Goal: Transaction & Acquisition: Download file/media

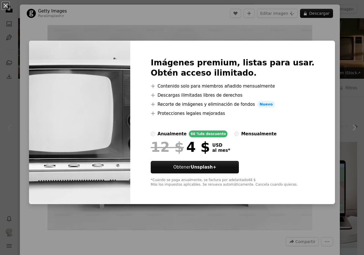
click at [345, 75] on div "An X shape Imágenes premium, listas para usar. Obtén acceso ilimitado. A plus s…" at bounding box center [182, 127] width 364 height 255
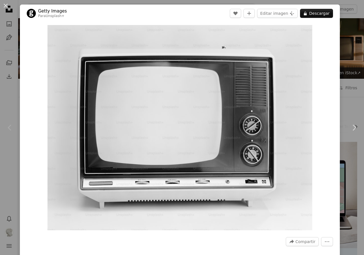
click at [346, 73] on div "An X shape Chevron left Chevron right Getty Images Para Unsplash+ A heart A plu…" at bounding box center [182, 127] width 364 height 255
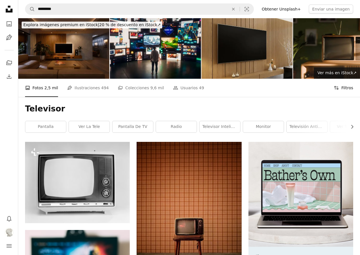
click at [346, 88] on button "Filters Filtros" at bounding box center [343, 88] width 19 height 18
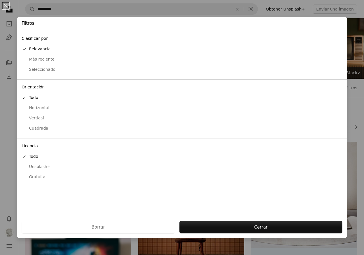
click at [32, 175] on div "Gratuita" at bounding box center [182, 178] width 321 height 6
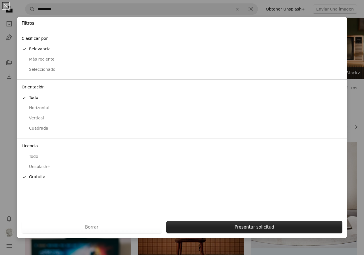
click at [231, 223] on button "Presentar solicitud" at bounding box center [255, 227] width 176 height 13
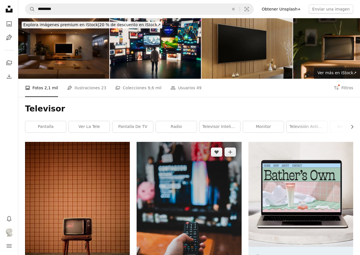
scroll to position [104, 0]
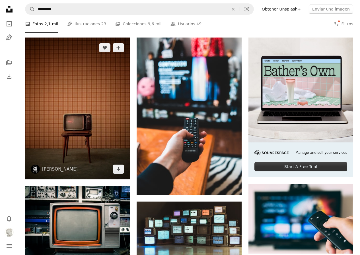
click at [68, 134] on img at bounding box center [77, 109] width 105 height 142
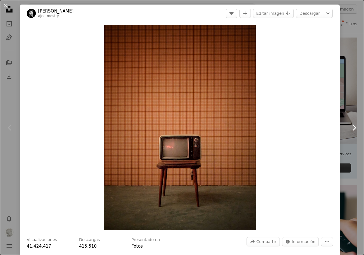
click at [350, 127] on icon "Chevron right" at bounding box center [354, 127] width 9 height 9
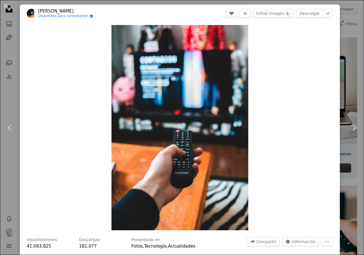
click at [353, 171] on div "An X shape Chevron left Chevron right [PERSON_NAME] Disponible para contratació…" at bounding box center [182, 127] width 364 height 255
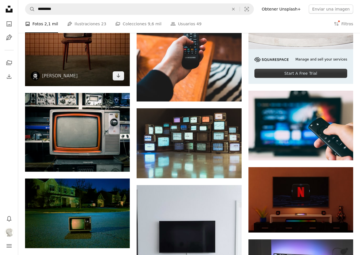
scroll to position [209, 0]
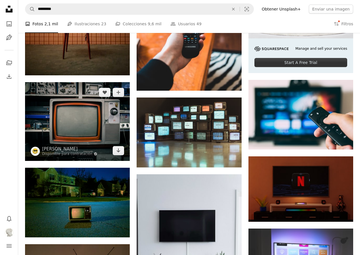
click at [79, 124] on img at bounding box center [77, 121] width 105 height 79
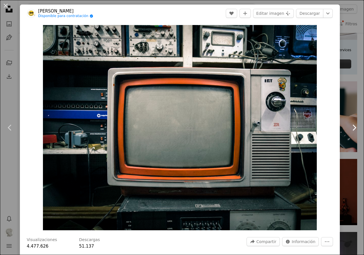
click at [345, 114] on link "Chevron right" at bounding box center [355, 128] width 20 height 55
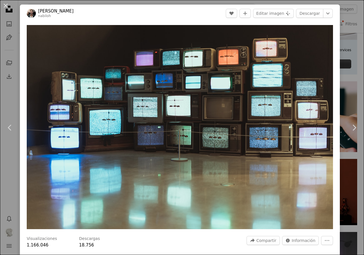
click at [346, 60] on div "An X shape Chevron left Chevron right [PERSON_NAME] A heart A plus sign Editar …" at bounding box center [182, 127] width 364 height 255
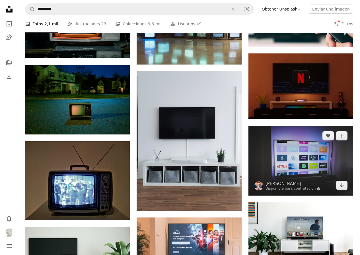
scroll to position [313, 0]
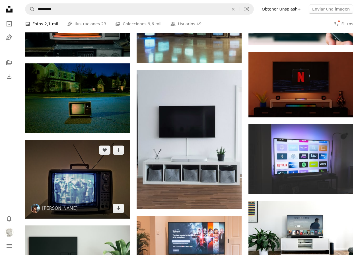
click at [82, 191] on img at bounding box center [77, 179] width 105 height 79
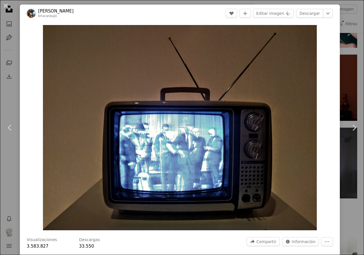
click at [353, 158] on div "An X shape Chevron left Chevron right [PERSON_NAME] brucaraujo A heart A plus s…" at bounding box center [182, 127] width 364 height 255
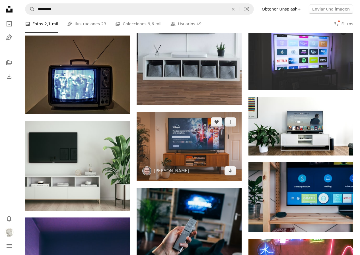
scroll to position [522, 0]
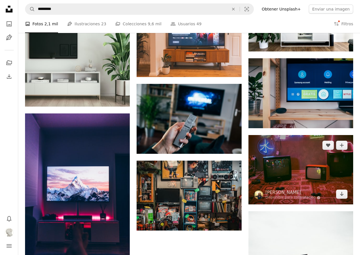
click at [320, 170] on img at bounding box center [301, 169] width 105 height 69
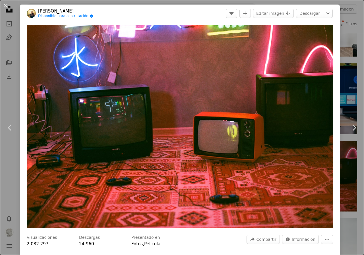
click at [349, 161] on div "An X shape Chevron left Chevron right [PERSON_NAME] Disponible para contratació…" at bounding box center [182, 127] width 364 height 255
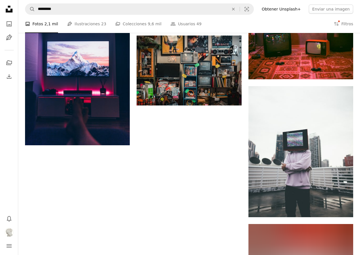
scroll to position [721, 0]
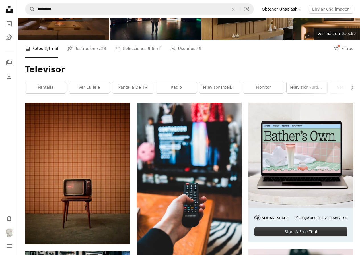
scroll to position [31, 0]
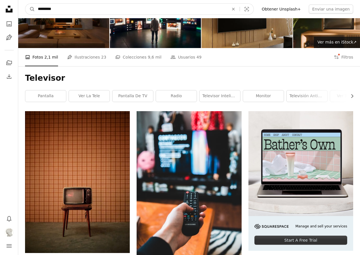
drag, startPoint x: 81, startPoint y: 7, endPoint x: 8, endPoint y: 8, distance: 73.8
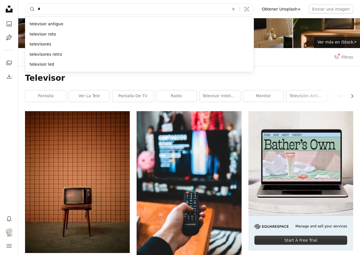
type input "**"
click button "A magnifying glass" at bounding box center [30, 9] width 10 height 11
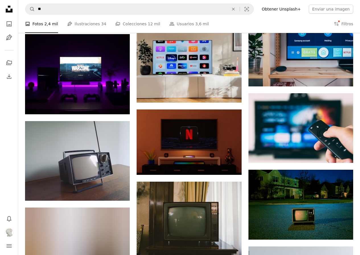
scroll to position [284, 0]
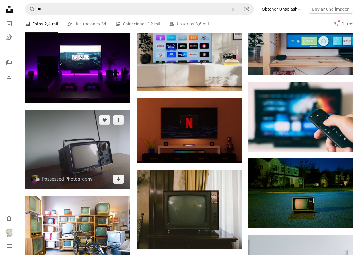
click at [50, 159] on img at bounding box center [77, 150] width 105 height 80
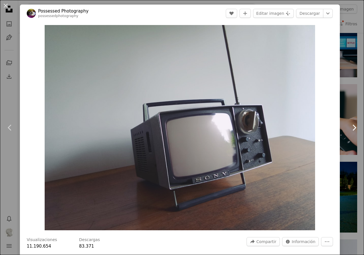
drag, startPoint x: 165, startPoint y: 132, endPoint x: 352, endPoint y: 106, distance: 189.4
click at [352, 108] on link "Chevron right" at bounding box center [355, 128] width 20 height 55
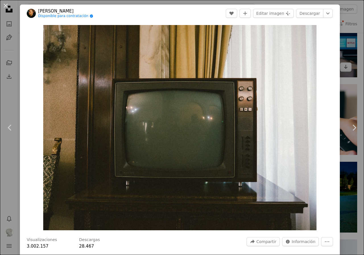
click at [348, 54] on div "An X shape Chevron left Chevron right PJ Gal-[PERSON_NAME] Disponible para cont…" at bounding box center [182, 127] width 364 height 255
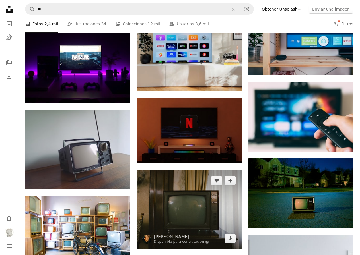
click at [199, 212] on img at bounding box center [189, 210] width 105 height 79
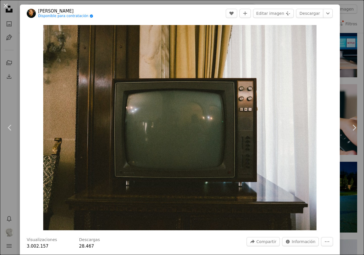
drag, startPoint x: 346, startPoint y: 57, endPoint x: 351, endPoint y: 53, distance: 6.5
click at [347, 57] on div "An X shape Chevron left Chevron right PJ Gal-[PERSON_NAME] Disponible para cont…" at bounding box center [182, 127] width 364 height 255
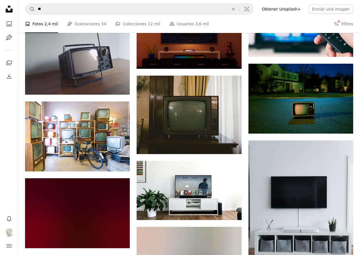
scroll to position [390, 0]
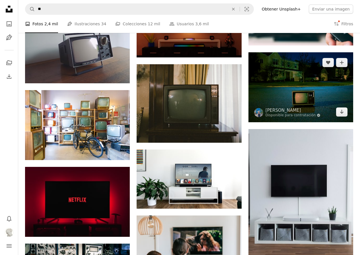
click at [320, 80] on img at bounding box center [301, 87] width 105 height 70
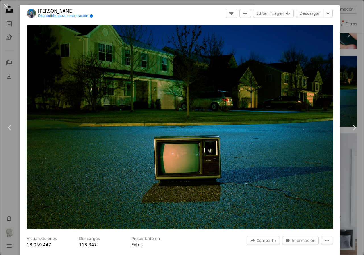
click at [345, 93] on div "An X shape Chevron left Chevron right [PERSON_NAME] Disponible para contratació…" at bounding box center [182, 127] width 364 height 255
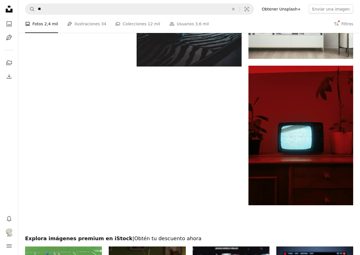
scroll to position [737, 0]
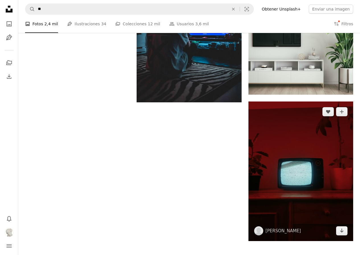
click at [309, 176] on img at bounding box center [301, 172] width 105 height 140
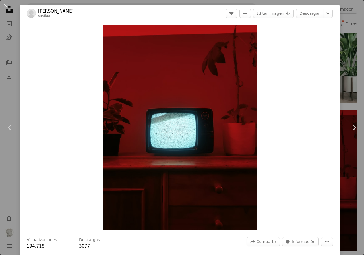
click at [348, 155] on div "An X shape Chevron left Chevron right Santiago [PERSON_NAME] savilaa A heart A …" at bounding box center [182, 127] width 364 height 255
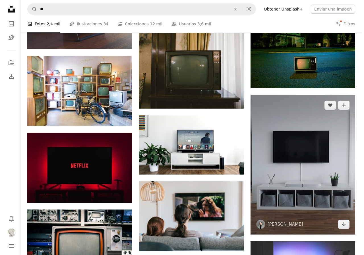
scroll to position [320, 0]
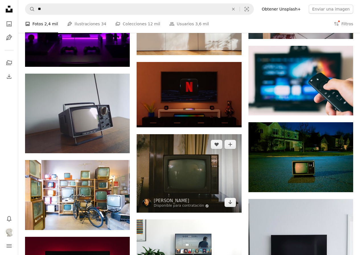
click at [179, 170] on img at bounding box center [189, 173] width 105 height 79
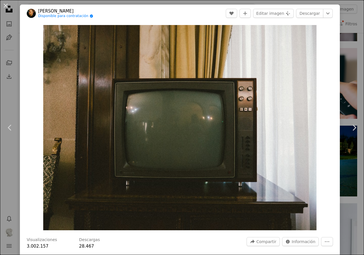
click at [347, 75] on div "An X shape Chevron left Chevron right PJ Gal-[PERSON_NAME] Disponible para cont…" at bounding box center [182, 127] width 364 height 255
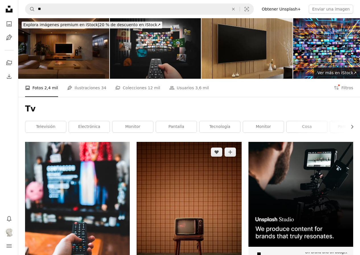
click at [187, 183] on img at bounding box center [189, 213] width 105 height 142
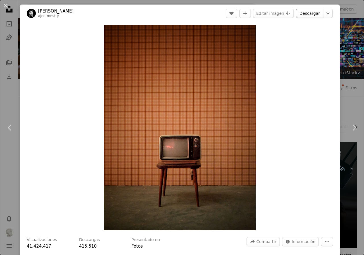
click at [313, 16] on link "Descargar" at bounding box center [309, 13] width 27 height 9
